Goal: Transaction & Acquisition: Subscribe to service/newsletter

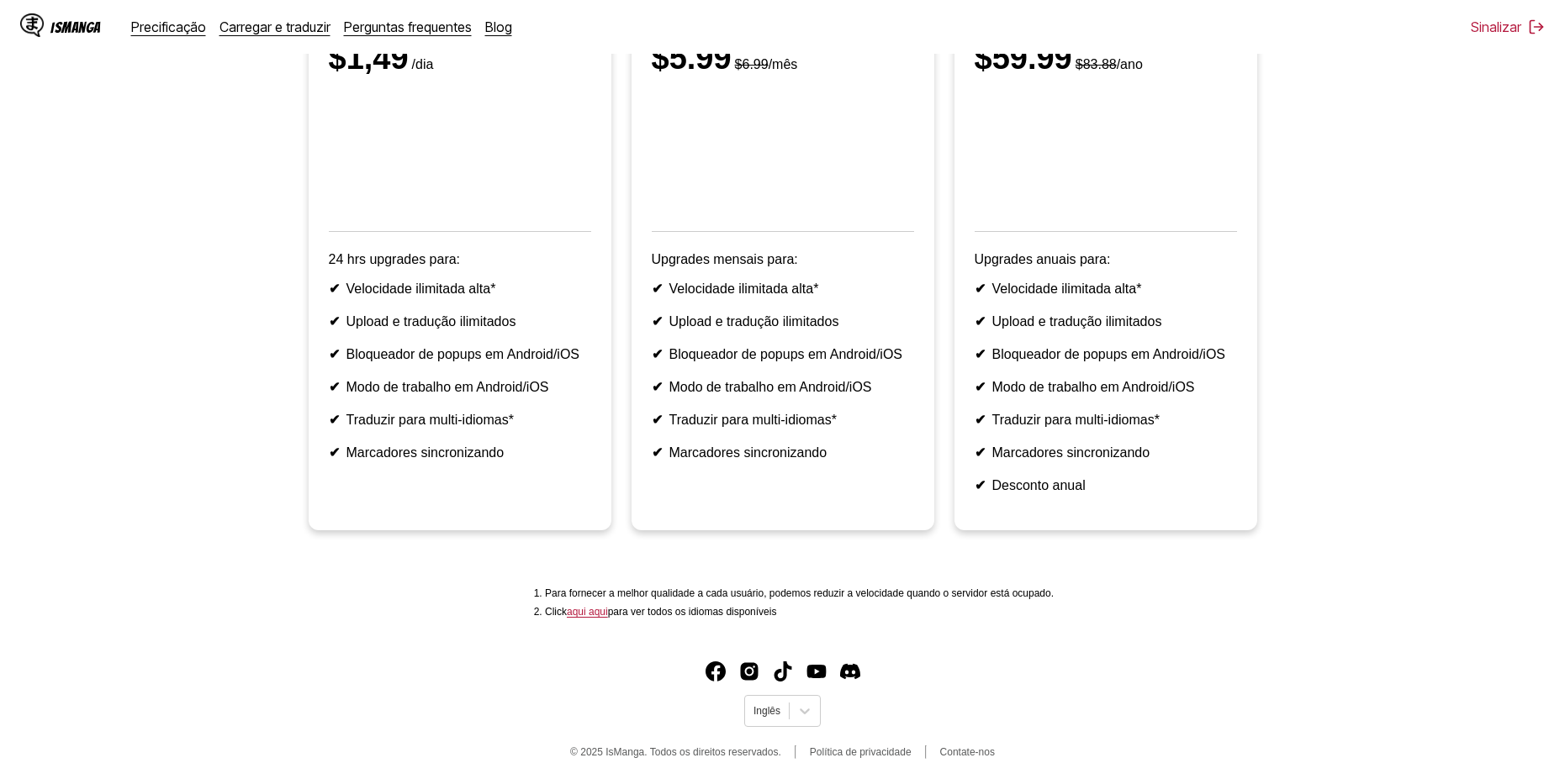
scroll to position [161, 0]
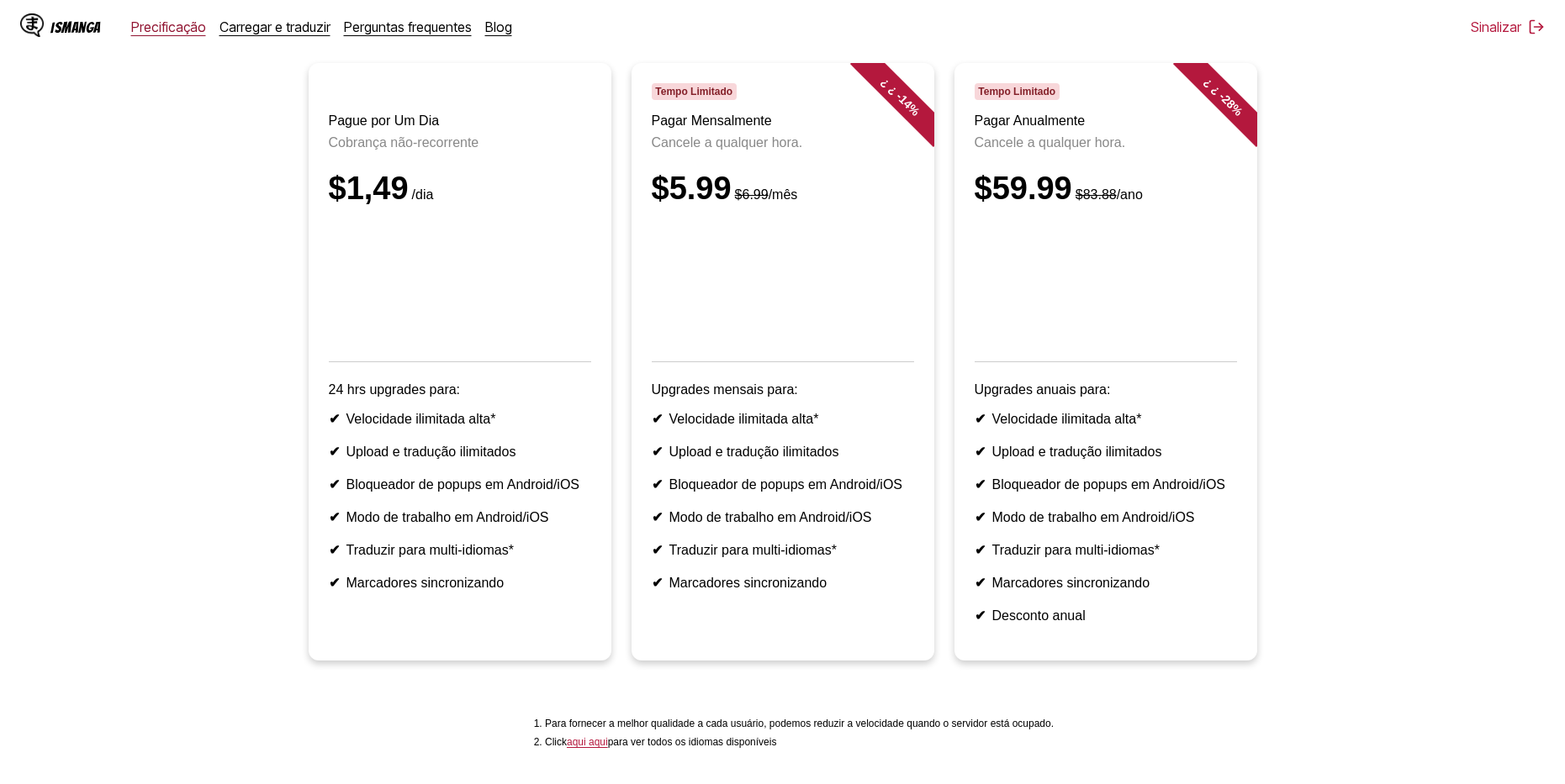
click at [173, 33] on link "Precificação" at bounding box center [168, 27] width 74 height 17
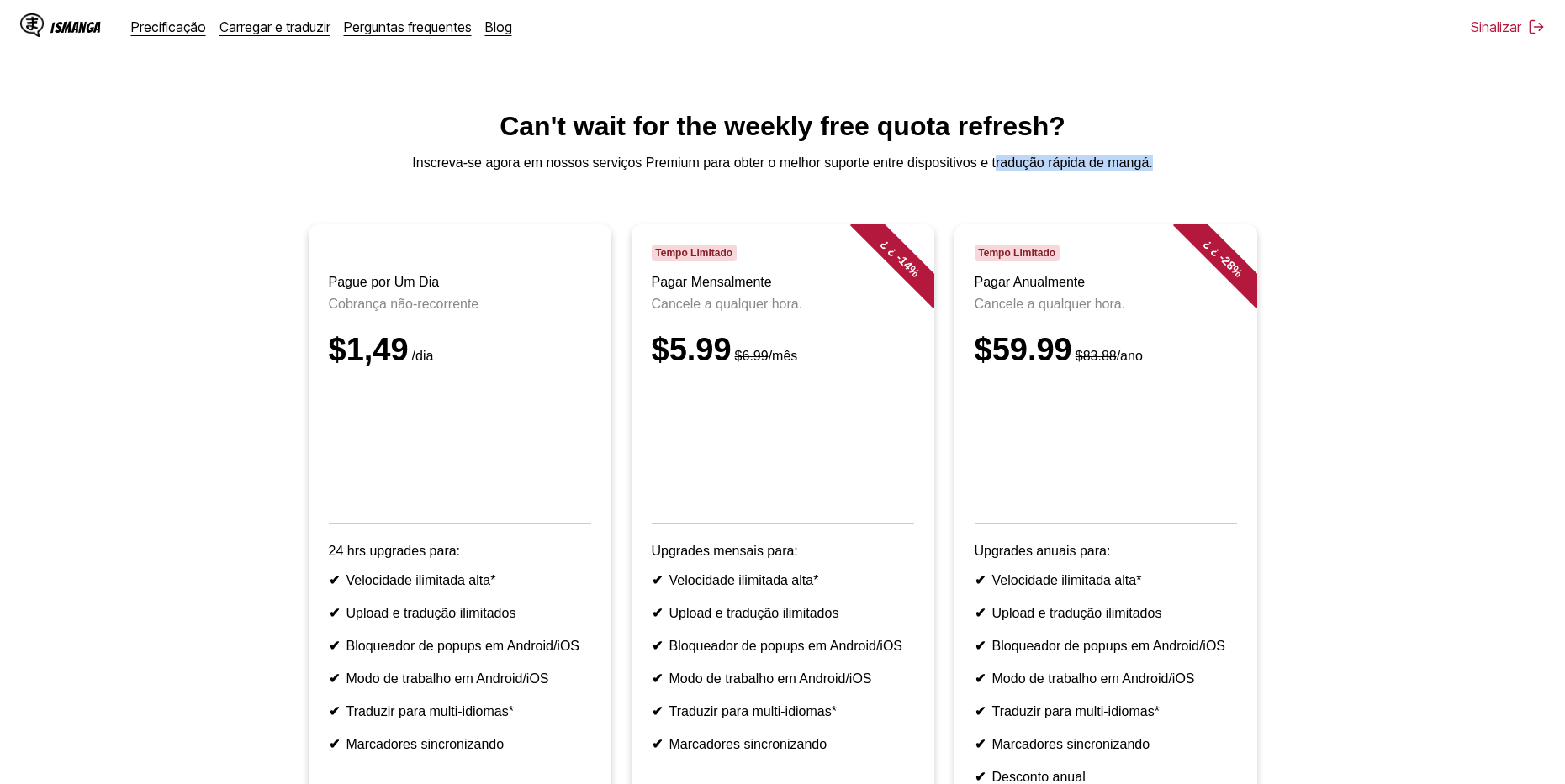
drag, startPoint x: 1156, startPoint y: 170, endPoint x: 995, endPoint y: 163, distance: 161.2
click at [994, 164] on p "Inscreva-se agora em nossos serviços Premium para obter o melhor suporte entre …" at bounding box center [782, 162] width 1538 height 15
copy p "radução rápida de mangá."
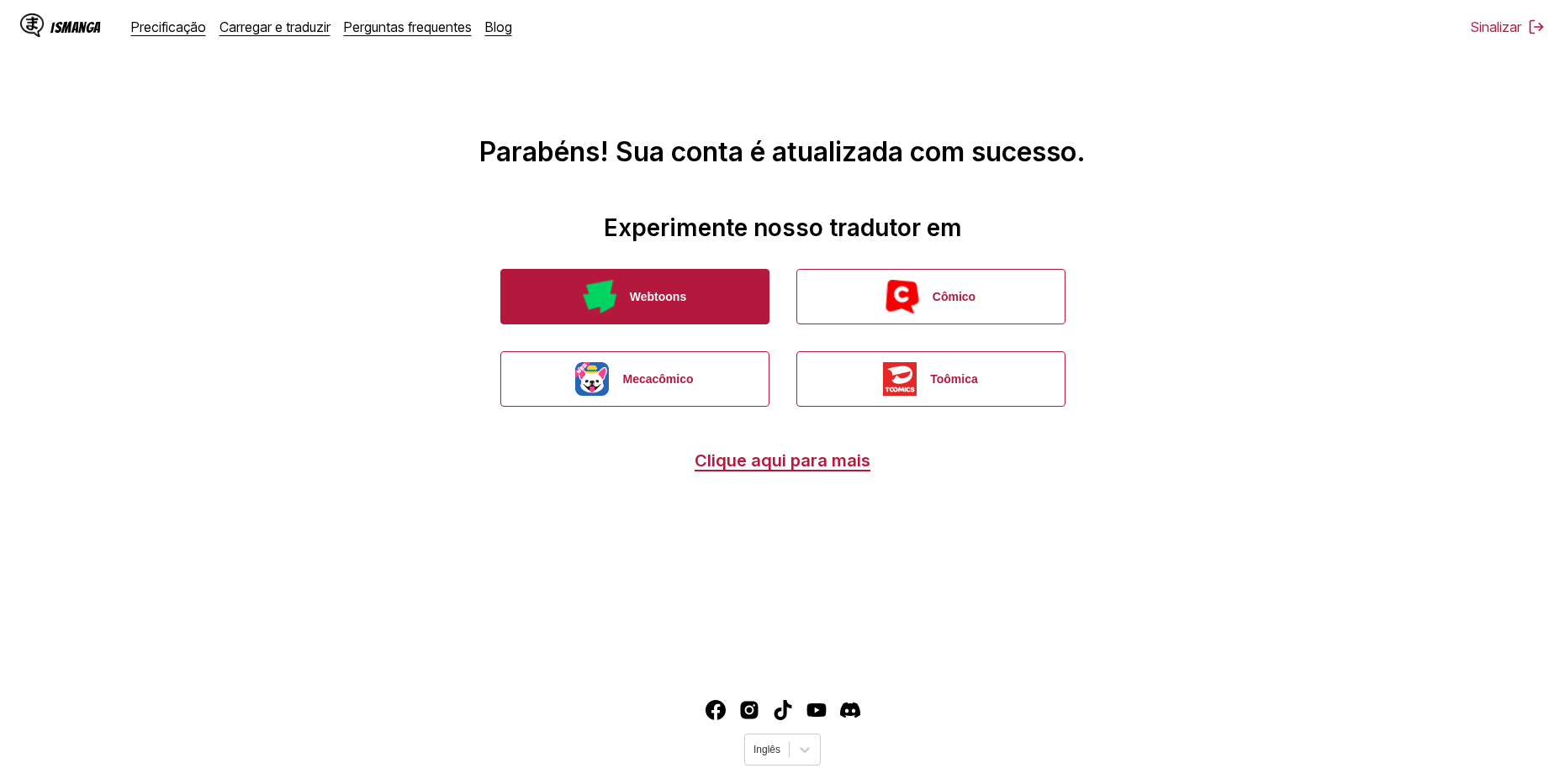
click at [765, 322] on button "Webtoons" at bounding box center [635, 297] width 269 height 56
click at [715, 318] on button "Webtoons" at bounding box center [635, 297] width 269 height 56
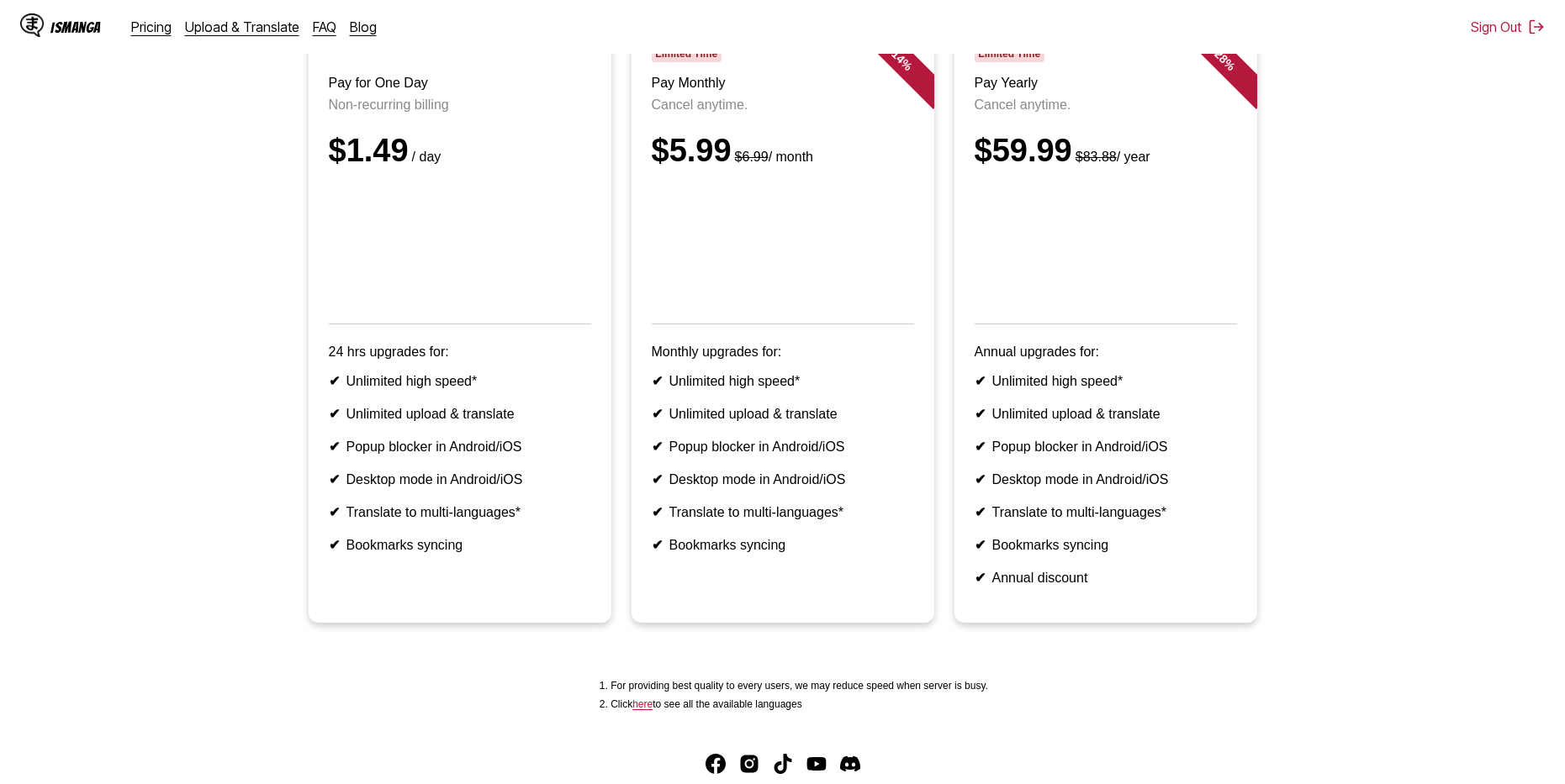
scroll to position [252, 0]
